Goal: Task Accomplishment & Management: Use online tool/utility

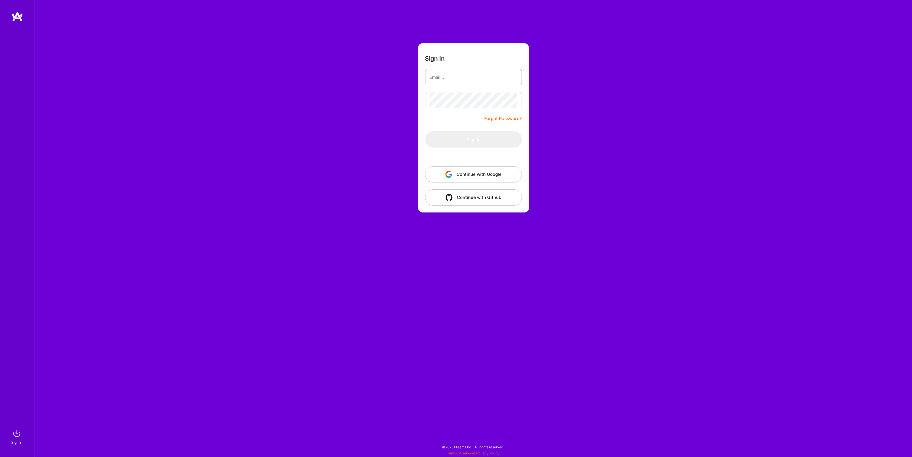
type input "[EMAIL_ADDRESS][DOMAIN_NAME]"
click at [456, 140] on button "Sign In" at bounding box center [473, 139] width 97 height 16
